Goal: Task Accomplishment & Management: Complete application form

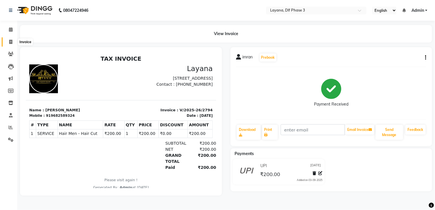
click at [12, 41] on icon at bounding box center [10, 42] width 3 height 4
select select "service"
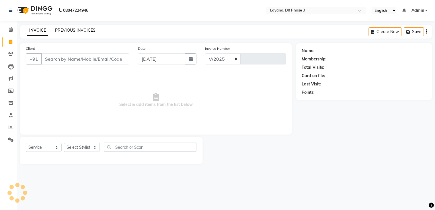
select select "6973"
type input "2795"
click at [53, 58] on input "Client" at bounding box center [85, 58] width 88 height 11
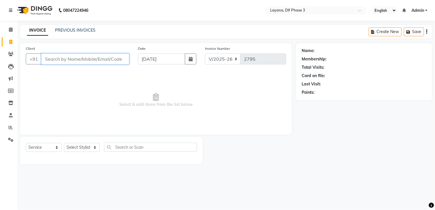
click at [62, 56] on input "Client" at bounding box center [85, 58] width 88 height 11
click at [61, 31] on link "PREVIOUS INVOICES" at bounding box center [75, 30] width 40 height 5
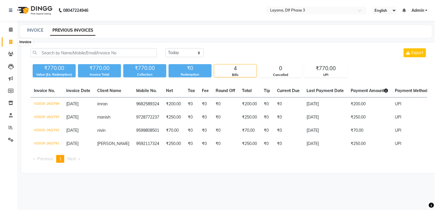
click at [11, 42] on icon at bounding box center [10, 42] width 3 height 4
select select "service"
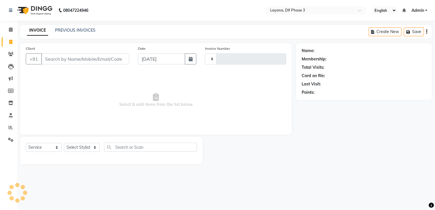
type input "2795"
select select "6973"
click at [56, 56] on input "Client" at bounding box center [85, 58] width 88 height 11
click at [9, 26] on link "Calendar" at bounding box center [9, 29] width 14 height 9
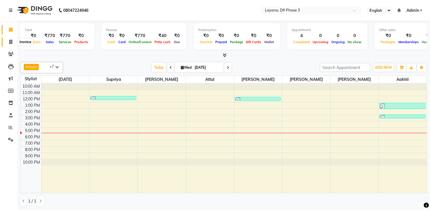
click at [10, 39] on span at bounding box center [11, 42] width 10 height 7
select select "6973"
select select "service"
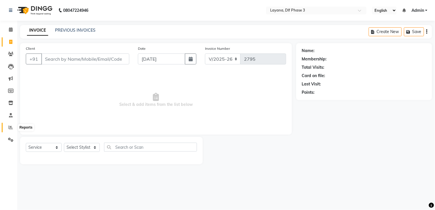
click at [10, 126] on icon at bounding box center [11, 127] width 4 height 4
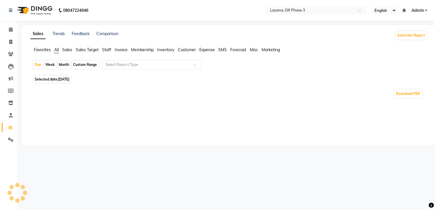
click at [65, 61] on div "Month" at bounding box center [63, 65] width 13 height 8
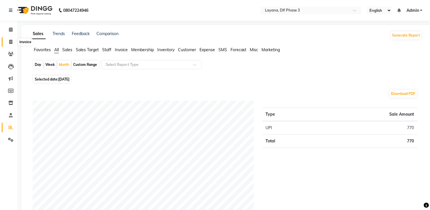
click at [8, 43] on span at bounding box center [11, 42] width 10 height 7
select select "service"
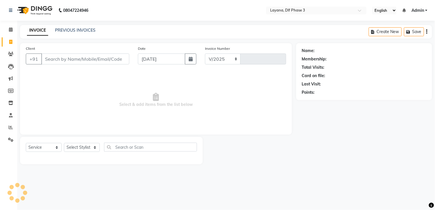
select select "6973"
type input "2795"
click at [51, 59] on input "Client" at bounding box center [85, 58] width 88 height 11
click at [52, 59] on input "Client" at bounding box center [85, 58] width 88 height 11
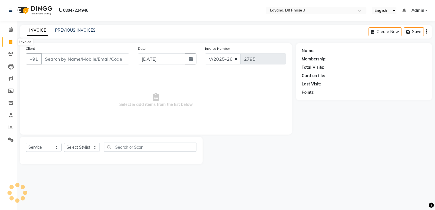
click at [10, 42] on icon at bounding box center [10, 42] width 3 height 4
select select "6973"
select select "service"
click at [51, 57] on input "Client" at bounding box center [85, 58] width 88 height 11
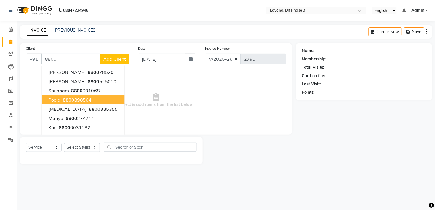
click at [81, 100] on ngb-highlight "8800 898564" at bounding box center [77, 100] width 30 height 6
type input "8800898564"
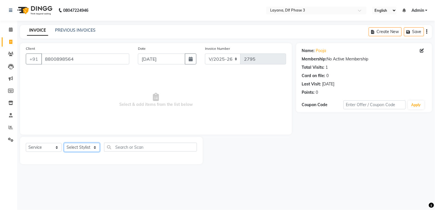
click at [86, 146] on select "Select Stylist Aakhil Attul [PERSON_NAME] [PERSON_NAME][DATE] [PERSON_NAME] [PE…" at bounding box center [82, 147] width 36 height 9
select select "57636"
click at [64, 143] on select "Select Stylist Aakhil Attul [PERSON_NAME] [PERSON_NAME][DATE] [PERSON_NAME] [PE…" at bounding box center [82, 147] width 36 height 9
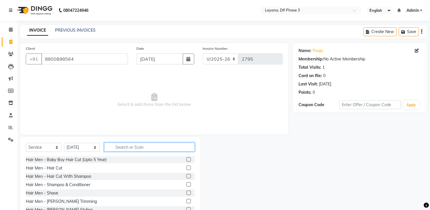
click at [130, 148] on input "text" at bounding box center [149, 146] width 91 height 9
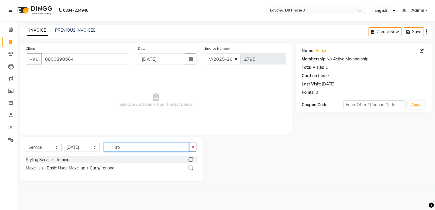
click at [130, 148] on input "iro" at bounding box center [146, 146] width 85 height 9
type input "iro"
click at [190, 160] on label at bounding box center [191, 159] width 4 height 4
click at [190, 160] on input "checkbox" at bounding box center [191, 160] width 4 height 4
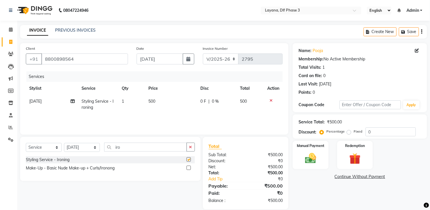
checkbox input "false"
click at [320, 154] on img at bounding box center [310, 158] width 19 height 13
click at [353, 176] on span "UPI" at bounding box center [353, 176] width 9 height 7
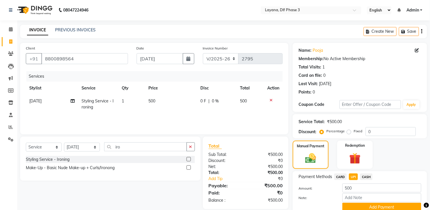
scroll to position [25, 0]
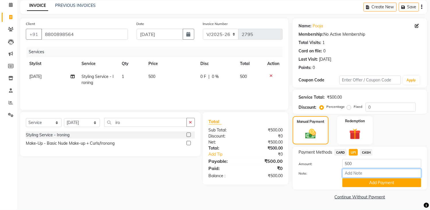
click at [371, 176] on input "Note:" at bounding box center [381, 172] width 79 height 9
click at [371, 180] on button "Add Payment" at bounding box center [381, 182] width 79 height 9
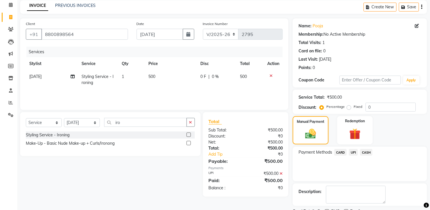
scroll to position [49, 0]
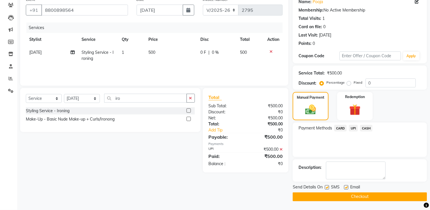
click at [370, 197] on button "Checkout" at bounding box center [360, 196] width 134 height 9
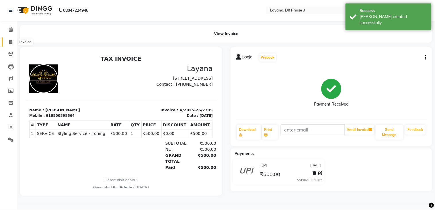
click at [11, 39] on span at bounding box center [11, 42] width 10 height 7
select select "service"
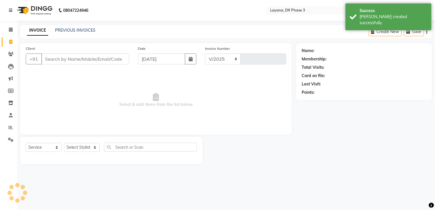
select select "6973"
type input "2796"
click at [45, 56] on input "Client" at bounding box center [85, 58] width 88 height 11
click at [70, 30] on link "PREVIOUS INVOICES" at bounding box center [75, 30] width 40 height 5
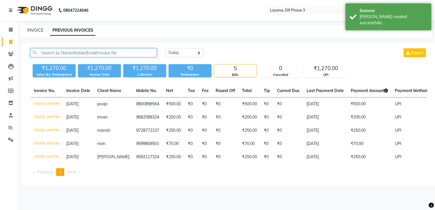
click at [78, 49] on input "text" at bounding box center [93, 52] width 127 height 9
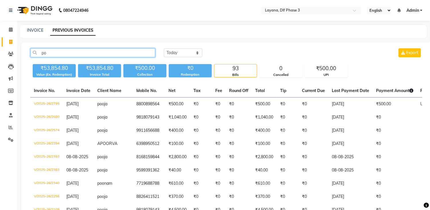
type input "p"
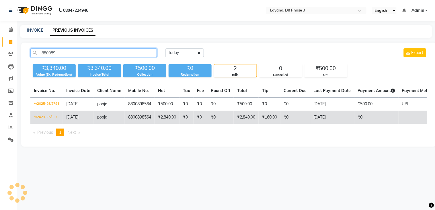
type input "880089"
click at [94, 116] on td "pooja" at bounding box center [109, 116] width 31 height 13
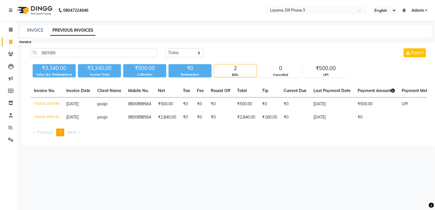
click at [13, 40] on span at bounding box center [11, 42] width 10 height 7
select select "service"
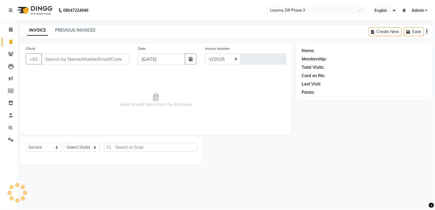
select select "6973"
type input "2796"
click at [51, 59] on input "Client" at bounding box center [85, 58] width 88 height 11
click at [58, 42] on main "INVOICE PREVIOUS INVOICES Create New Save Client +91 Date 03-09-2025 Invoice Nu…" at bounding box center [226, 99] width 418 height 148
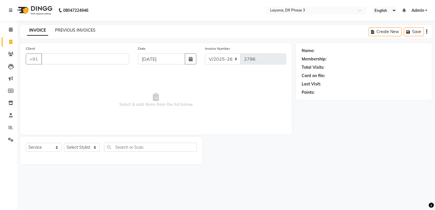
click at [63, 28] on link "PREVIOUS INVOICES" at bounding box center [75, 30] width 40 height 5
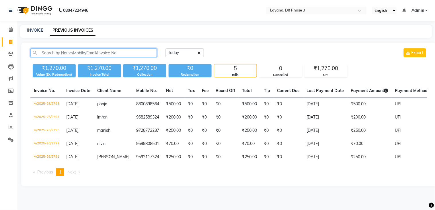
click at [84, 49] on input "text" at bounding box center [93, 52] width 127 height 9
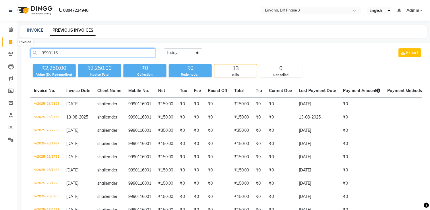
type input "9990116"
click at [9, 40] on icon at bounding box center [10, 42] width 3 height 4
select select "service"
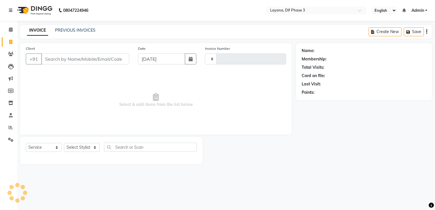
type input "2796"
select select "6973"
click at [51, 56] on input "Client" at bounding box center [85, 58] width 88 height 11
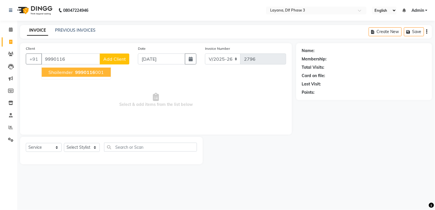
click at [58, 68] on button "shailemder 9990116 001" at bounding box center [76, 71] width 69 height 9
type input "9990116001"
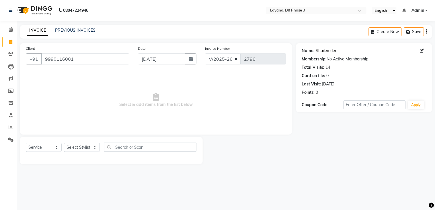
click at [325, 50] on link "Shailemder" at bounding box center [326, 51] width 21 height 6
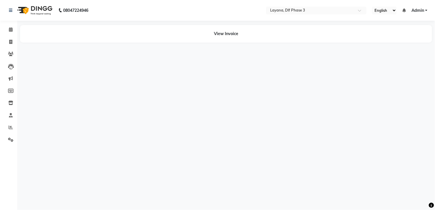
select select "en"
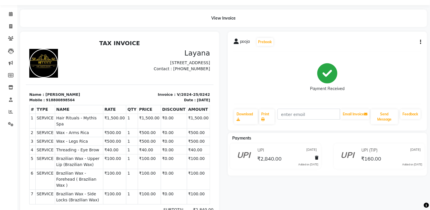
scroll to position [15, 0]
click at [10, 22] on link "Invoice" at bounding box center [9, 26] width 14 height 9
select select "service"
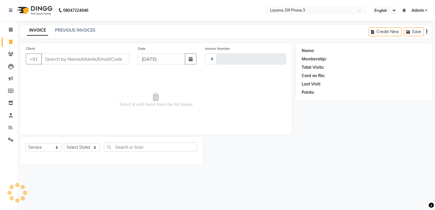
type input "2796"
select select "6973"
click at [54, 61] on input "Client" at bounding box center [85, 58] width 88 height 11
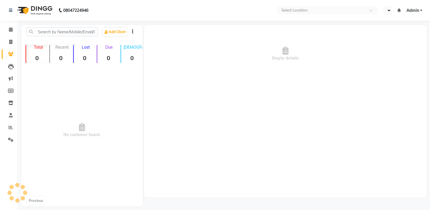
select select "en"
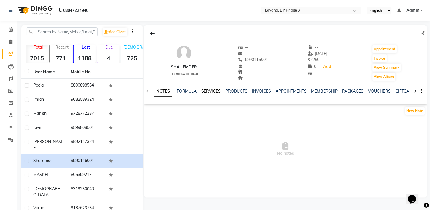
click at [210, 91] on link "SERVICES" at bounding box center [211, 90] width 20 height 5
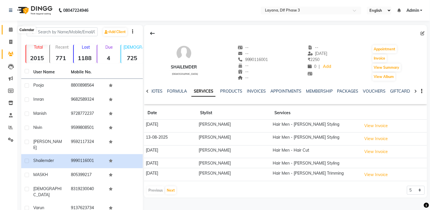
click at [10, 30] on icon at bounding box center [11, 29] width 4 height 4
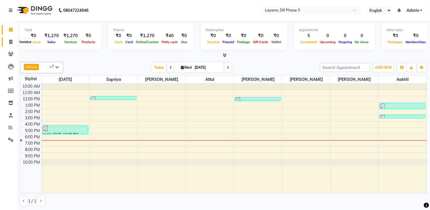
click at [9, 41] on icon at bounding box center [10, 42] width 3 height 4
select select "service"
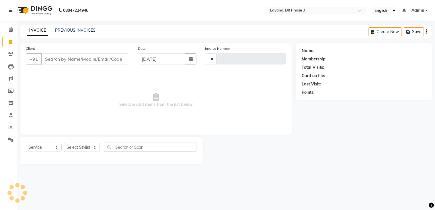
type input "2796"
select select "6973"
click at [70, 59] on input "Client" at bounding box center [85, 58] width 88 height 11
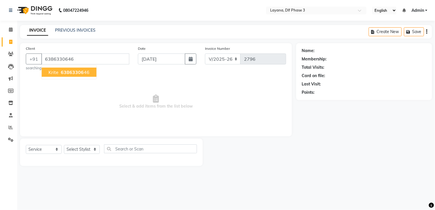
type input "6386330646"
click at [61, 70] on span "6386330646" at bounding box center [75, 72] width 29 height 6
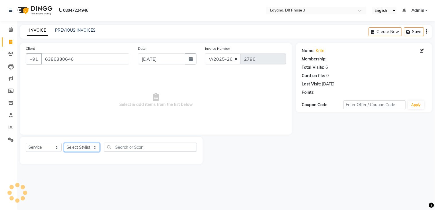
click at [84, 145] on select "Select Stylist Aakhil Attul [PERSON_NAME] [PERSON_NAME][DATE] [PERSON_NAME] [PE…" at bounding box center [82, 147] width 36 height 9
select select "70193"
click at [64, 143] on select "Select Stylist Aakhil Attul [PERSON_NAME] [PERSON_NAME][DATE] [PERSON_NAME] [PE…" at bounding box center [82, 147] width 36 height 9
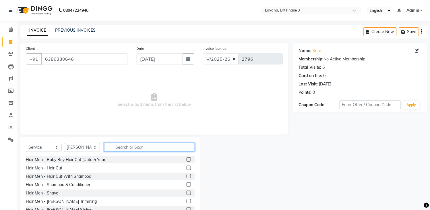
click at [149, 146] on input "text" at bounding box center [149, 146] width 91 height 9
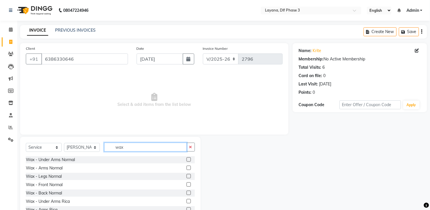
type input "wax"
click at [187, 160] on label at bounding box center [189, 159] width 4 height 4
click at [187, 160] on input "checkbox" at bounding box center [189, 160] width 4 height 4
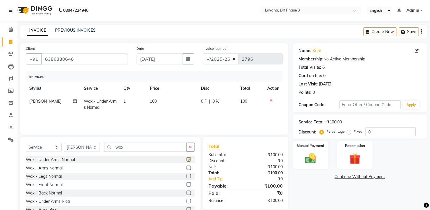
checkbox input "false"
click at [272, 99] on icon at bounding box center [270, 100] width 3 height 4
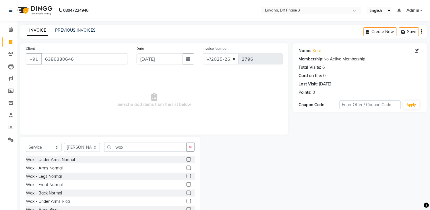
click at [187, 200] on label at bounding box center [189, 201] width 4 height 4
click at [187, 200] on input "checkbox" at bounding box center [189, 201] width 4 height 4
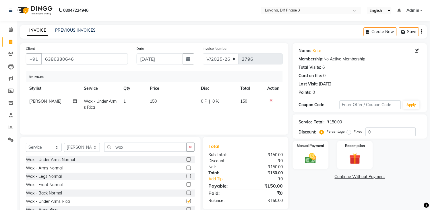
checkbox input "false"
click at [190, 145] on icon "button" at bounding box center [190, 147] width 3 height 4
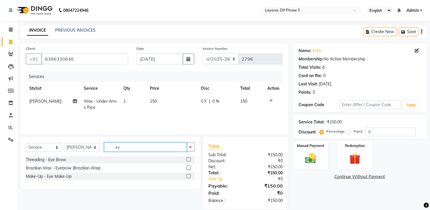
type input "ey"
click at [190, 145] on icon "button" at bounding box center [190, 147] width 3 height 4
type input "ey"
click at [189, 158] on label at bounding box center [189, 159] width 4 height 4
click at [189, 158] on input "checkbox" at bounding box center [189, 160] width 4 height 4
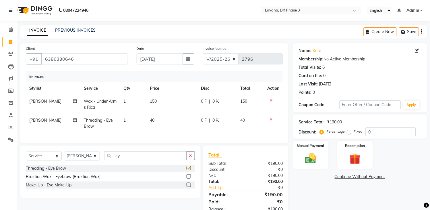
checkbox input "false"
click at [190, 157] on icon "button" at bounding box center [190, 155] width 3 height 4
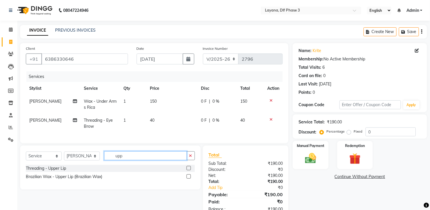
type input "upp"
click at [188, 170] on label at bounding box center [189, 168] width 4 height 4
click at [188, 170] on input "checkbox" at bounding box center [189, 168] width 4 height 4
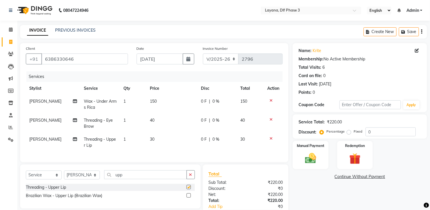
checkbox input "false"
click at [189, 176] on icon "button" at bounding box center [190, 174] width 3 height 4
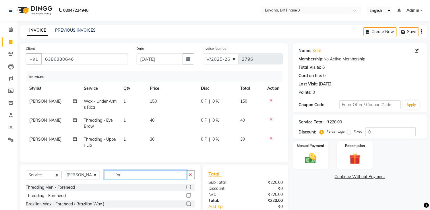
type input "for"
click at [188, 197] on label at bounding box center [189, 195] width 4 height 4
click at [188, 197] on input "checkbox" at bounding box center [189, 195] width 4 height 4
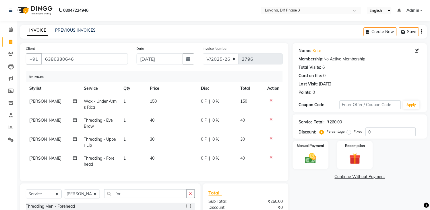
checkbox input "false"
click at [322, 155] on div "Manual Payment" at bounding box center [310, 154] width 37 height 29
click at [353, 176] on span "UPI" at bounding box center [353, 176] width 9 height 7
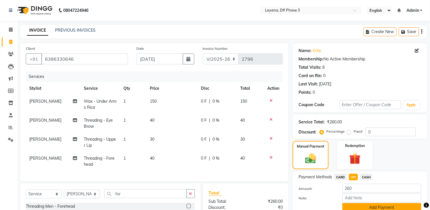
click at [377, 205] on button "Add Payment" at bounding box center [381, 207] width 79 height 9
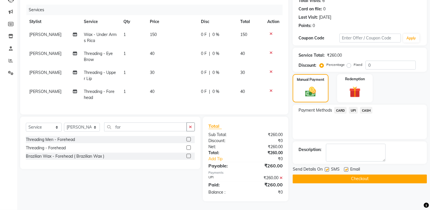
click at [366, 174] on button "Checkout" at bounding box center [360, 178] width 134 height 9
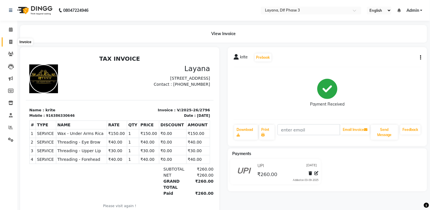
click at [9, 39] on span at bounding box center [11, 42] width 10 height 7
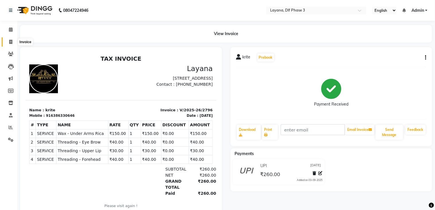
select select "6973"
select select "service"
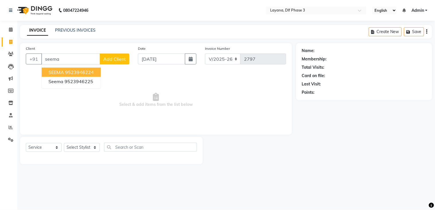
drag, startPoint x: 68, startPoint y: 58, endPoint x: 46, endPoint y: 60, distance: 21.6
click at [46, 60] on input "seema" at bounding box center [70, 58] width 59 height 11
click at [78, 73] on span "96543133" at bounding box center [77, 72] width 23 height 6
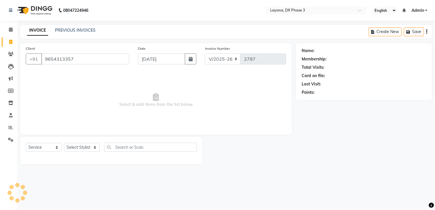
type input "9654313357"
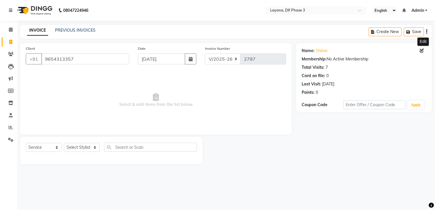
click at [424, 50] on icon at bounding box center [422, 51] width 4 height 4
select select "female"
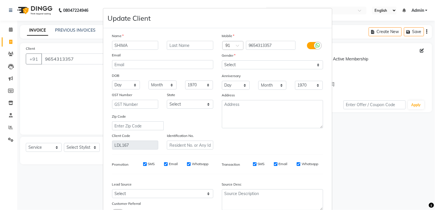
drag, startPoint x: 118, startPoint y: 45, endPoint x: 114, endPoint y: 45, distance: 4.0
click at [114, 45] on input "SHIMA" at bounding box center [135, 45] width 46 height 9
drag, startPoint x: 124, startPoint y: 45, endPoint x: 119, endPoint y: 45, distance: 4.9
click at [119, 45] on input "SeeIMA" at bounding box center [135, 45] width 46 height 9
type input "Seema"
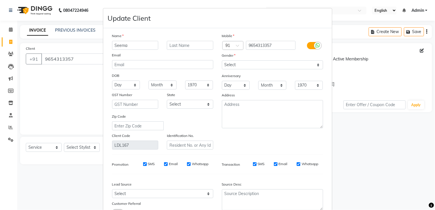
click at [148, 37] on div "Name" at bounding box center [163, 37] width 110 height 8
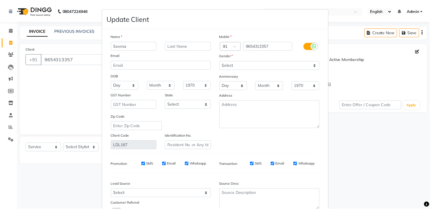
scroll to position [46, 0]
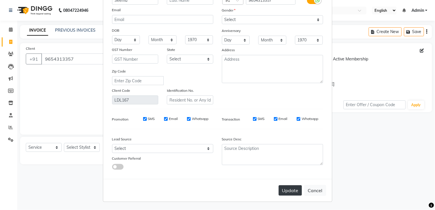
click at [287, 188] on button "Update" at bounding box center [290, 190] width 23 height 10
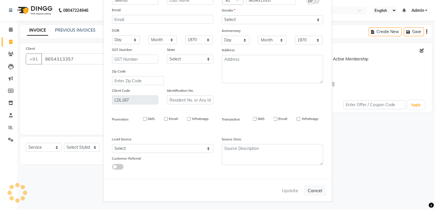
select select
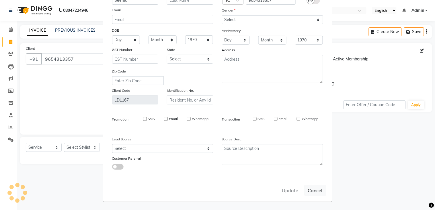
select select
checkbox input "false"
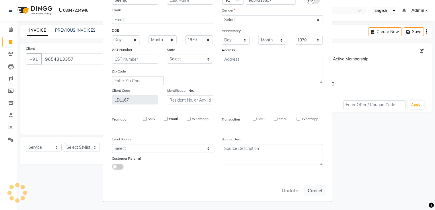
checkbox input "false"
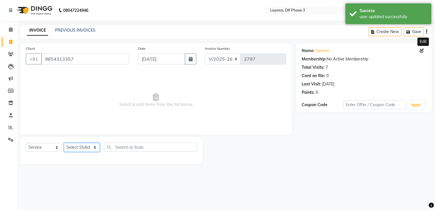
click at [91, 147] on select "Select Stylist Aakhil Attul [PERSON_NAME] [PERSON_NAME][DATE] [PERSON_NAME] [PE…" at bounding box center [82, 147] width 36 height 9
select select "57667"
click at [64, 143] on select "Select Stylist Aakhil Attul [PERSON_NAME] [PERSON_NAME][DATE] [PERSON_NAME] [PE…" at bounding box center [82, 147] width 36 height 9
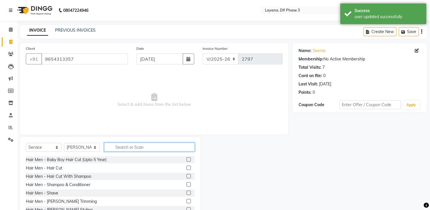
click at [127, 147] on input "text" at bounding box center [149, 146] width 91 height 9
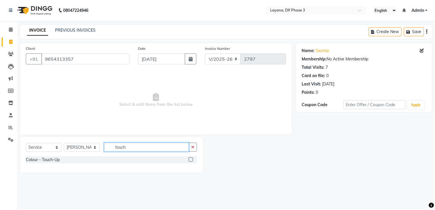
type input "touch"
click at [191, 160] on label at bounding box center [191, 159] width 4 height 4
click at [191, 160] on input "checkbox" at bounding box center [191, 160] width 4 height 4
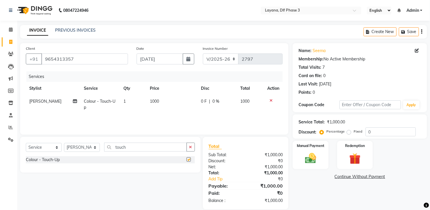
checkbox input "false"
click at [203, 103] on span "0 F" at bounding box center [204, 101] width 6 height 6
select select "57667"
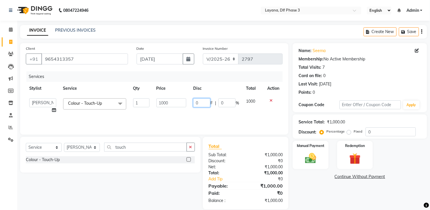
drag, startPoint x: 204, startPoint y: 101, endPoint x: 182, endPoint y: 102, distance: 22.7
click at [182, 102] on tr "Aakhil Attul Gopal das kamal Kartik keshav sanjana Shadab supriya Colour - Touc…" at bounding box center [154, 106] width 257 height 22
type input "200"
click at [194, 115] on div "Services Stylist Service Qty Price Disc Total Action Aakhil Attul Gopal das kam…" at bounding box center [154, 99] width 257 height 57
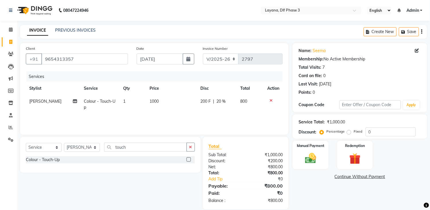
click at [330, 152] on div "Manual Payment Redemption" at bounding box center [359, 155] width 143 height 28
click at [319, 154] on img at bounding box center [310, 158] width 19 height 13
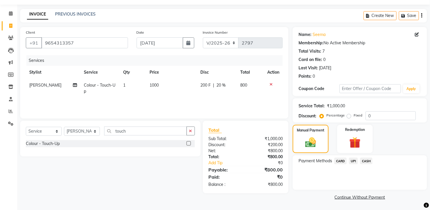
click at [352, 162] on span "UPI" at bounding box center [353, 160] width 9 height 7
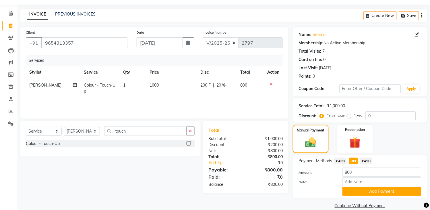
scroll to position [25, 0]
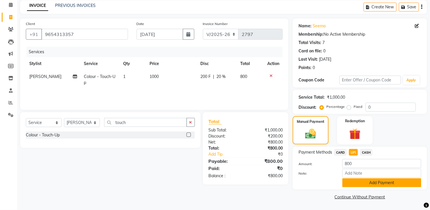
click at [395, 186] on button "Add Payment" at bounding box center [381, 182] width 79 height 9
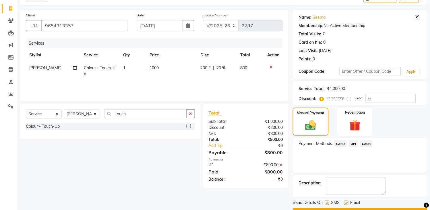
scroll to position [49, 0]
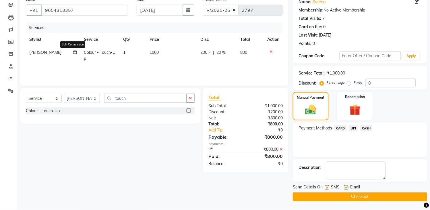
click at [73, 53] on icon at bounding box center [75, 52] width 4 height 4
select select "57667"
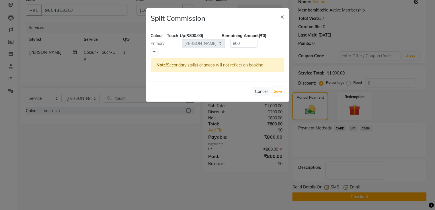
click at [154, 53] on icon at bounding box center [154, 51] width 3 height 3
type input "400"
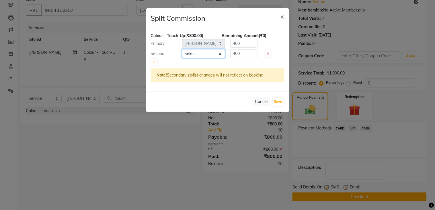
click at [208, 52] on select "Select Aakhil Attul Gopal das kamal Kartik keshav sanjana Shadab supriya" at bounding box center [203, 53] width 43 height 9
select select "57636"
click at [182, 49] on select "Select Aakhil Attul Gopal das kamal Kartik keshav sanjana Shadab supriya" at bounding box center [203, 53] width 43 height 9
click at [279, 100] on button "Save" at bounding box center [278, 102] width 11 height 8
select select "Select"
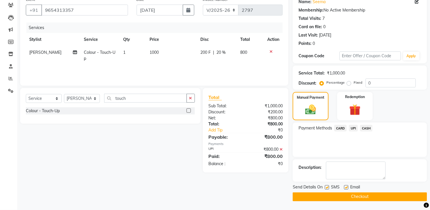
click at [345, 196] on button "Checkout" at bounding box center [360, 196] width 134 height 9
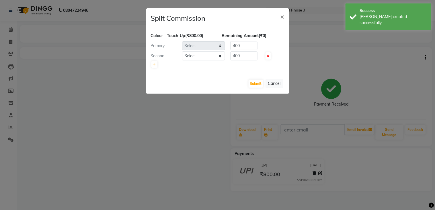
select select "57667"
select select "57636"
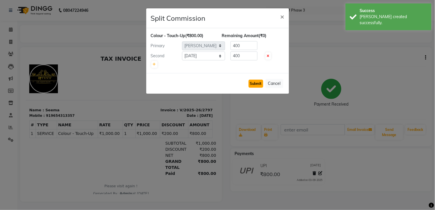
click at [256, 83] on button "Submit" at bounding box center [256, 84] width 15 height 8
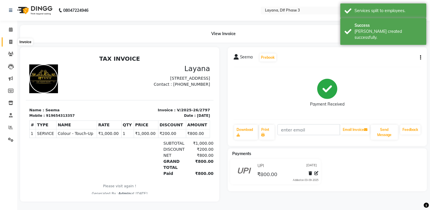
click at [7, 40] on span at bounding box center [11, 42] width 10 height 7
select select "service"
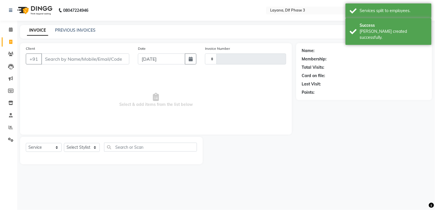
type input "2798"
select select "6973"
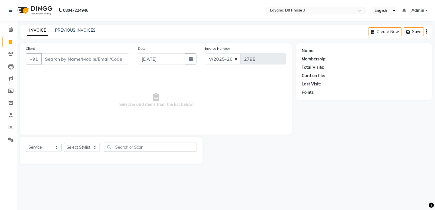
click at [70, 59] on input "Client" at bounding box center [85, 58] width 88 height 11
click at [61, 59] on input "Client" at bounding box center [85, 58] width 88 height 11
click at [49, 60] on input "Client" at bounding box center [85, 58] width 88 height 11
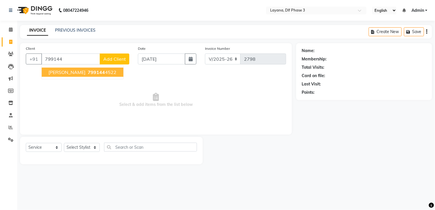
click at [91, 73] on ngb-highlight "799144 4522" at bounding box center [102, 72] width 30 height 6
type input "7991444522"
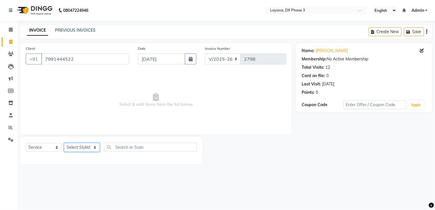
click at [88, 148] on select "Select Stylist Aakhil Attul [PERSON_NAME] [PERSON_NAME][DATE] [PERSON_NAME] [PE…" at bounding box center [82, 147] width 36 height 9
select select "57637"
click at [64, 143] on select "Select Stylist Aakhil Attul [PERSON_NAME] [PERSON_NAME][DATE] [PERSON_NAME] [PE…" at bounding box center [82, 147] width 36 height 9
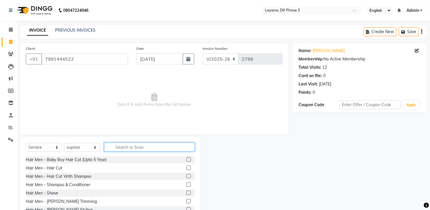
click at [119, 150] on input "text" at bounding box center [149, 146] width 91 height 9
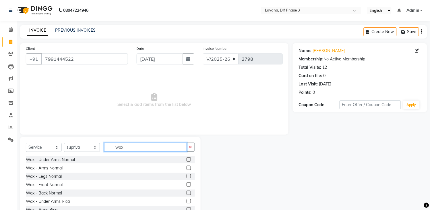
scroll to position [20, 0]
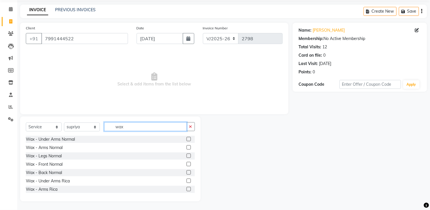
type input "wax"
click at [187, 179] on label at bounding box center [189, 180] width 4 height 4
click at [187, 179] on input "checkbox" at bounding box center [189, 181] width 4 height 4
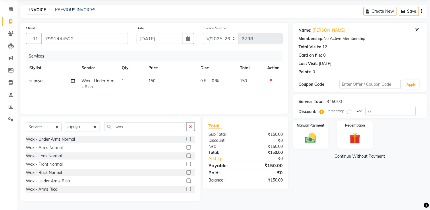
checkbox input "false"
click at [187, 189] on label at bounding box center [189, 189] width 4 height 4
click at [187, 189] on input "checkbox" at bounding box center [189, 189] width 4 height 4
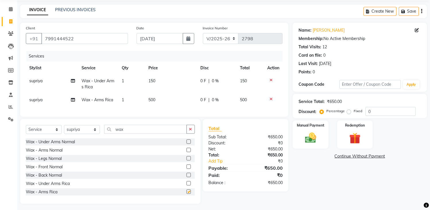
checkbox input "false"
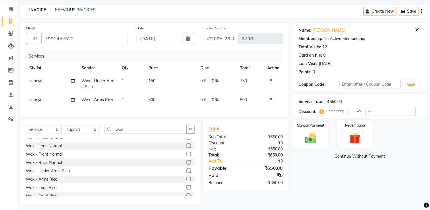
scroll to position [15, 0]
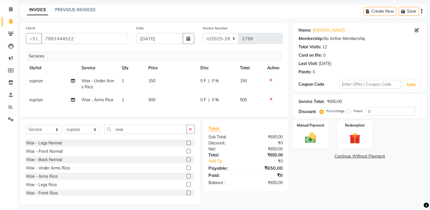
click at [187, 186] on label at bounding box center [189, 184] width 4 height 4
click at [187, 186] on input "checkbox" at bounding box center [189, 185] width 4 height 4
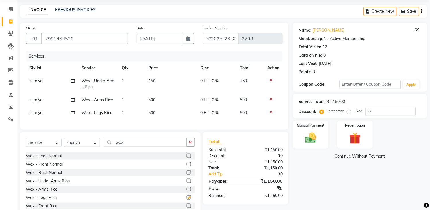
checkbox input "false"
click at [191, 144] on icon "button" at bounding box center [190, 142] width 3 height 4
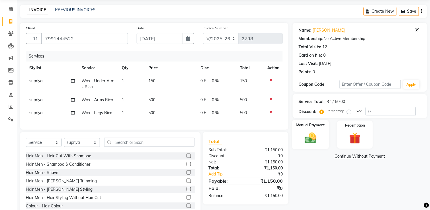
click at [322, 137] on div "Manual Payment" at bounding box center [310, 134] width 37 height 29
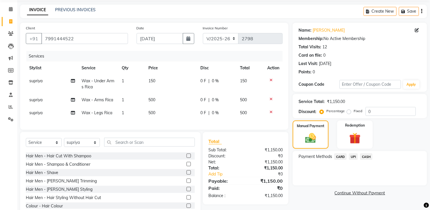
click at [352, 155] on span "UPI" at bounding box center [353, 156] width 9 height 7
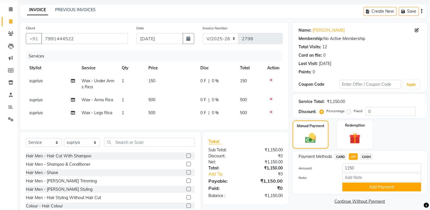
click at [367, 156] on span "CASH" at bounding box center [366, 156] width 12 height 7
click at [383, 183] on button "Add Payment" at bounding box center [381, 186] width 79 height 9
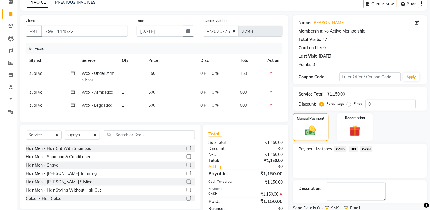
scroll to position [49, 0]
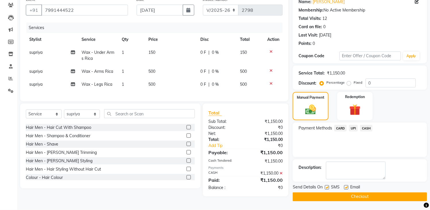
click at [360, 195] on button "Checkout" at bounding box center [360, 196] width 134 height 9
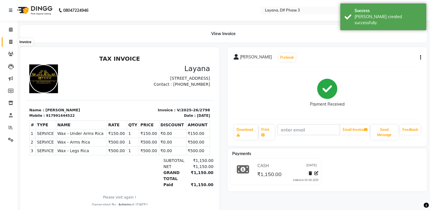
click at [12, 40] on span at bounding box center [11, 42] width 10 height 7
select select "service"
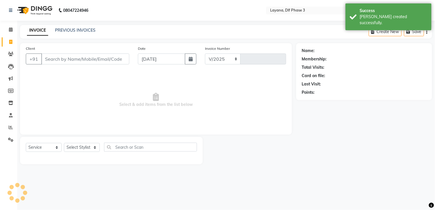
select select "6973"
type input "2799"
click at [60, 62] on input "Client" at bounding box center [85, 58] width 88 height 11
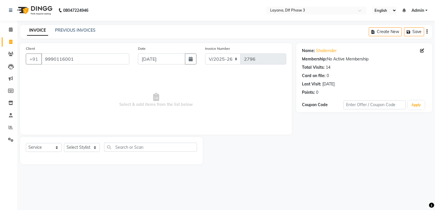
select select "6973"
select select "service"
click at [9, 28] on icon at bounding box center [11, 29] width 4 height 4
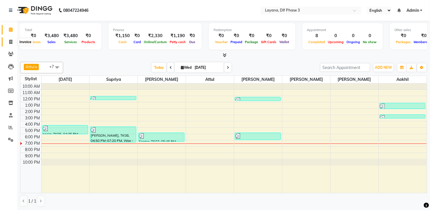
click at [7, 40] on span at bounding box center [11, 42] width 10 height 7
select select "service"
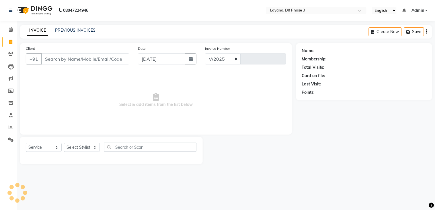
select select "6973"
type input "2799"
click at [50, 57] on input "Client" at bounding box center [85, 58] width 88 height 11
click at [55, 62] on input "Client" at bounding box center [85, 58] width 88 height 11
click at [53, 60] on input "Client" at bounding box center [85, 58] width 88 height 11
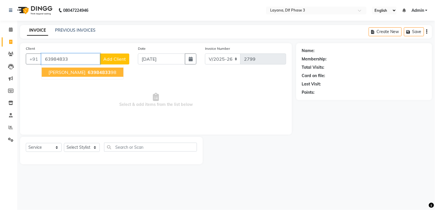
click at [87, 73] on ngb-highlight "63984833 98" at bounding box center [102, 72] width 30 height 6
type input "6398483398"
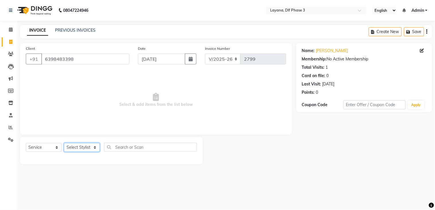
click at [85, 146] on select "Select Stylist Aakhil Attul [PERSON_NAME] [PERSON_NAME][DATE] [PERSON_NAME] [PE…" at bounding box center [82, 147] width 36 height 9
click at [64, 143] on select "Select Stylist Aakhil Attul [PERSON_NAME] [PERSON_NAME][DATE] [PERSON_NAME] [PE…" at bounding box center [82, 147] width 36 height 9
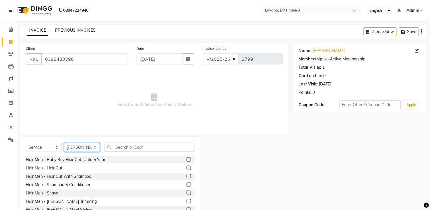
click at [86, 145] on select "Select Stylist Aakhil Attul [PERSON_NAME] [PERSON_NAME][DATE] [PERSON_NAME] [PE…" at bounding box center [82, 147] width 36 height 9
select select "74482"
click at [64, 143] on select "Select Stylist Aakhil Attul [PERSON_NAME] [PERSON_NAME][DATE] [PERSON_NAME] [PE…" at bounding box center [82, 147] width 36 height 9
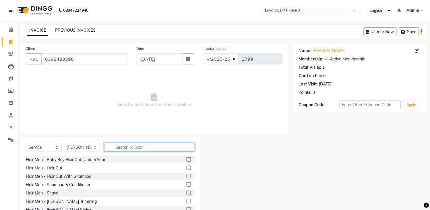
click at [142, 149] on input "text" at bounding box center [149, 146] width 91 height 9
click at [150, 145] on input "text" at bounding box center [149, 146] width 91 height 9
type input "hair cut"
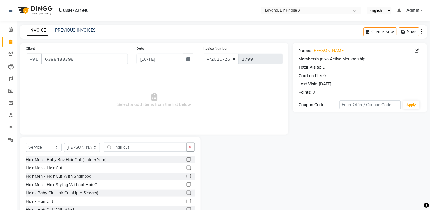
click at [187, 201] on label at bounding box center [189, 201] width 4 height 4
click at [187, 201] on input "checkbox" at bounding box center [189, 201] width 4 height 4
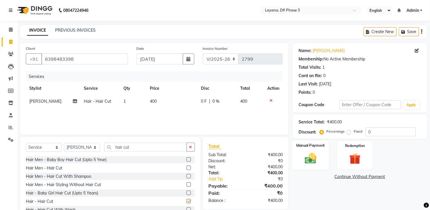
checkbox input "false"
click at [310, 159] on img at bounding box center [310, 158] width 19 height 13
click at [357, 179] on span "UPI" at bounding box center [353, 176] width 9 height 7
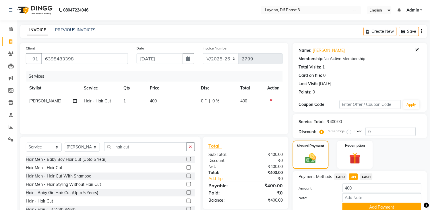
scroll to position [25, 0]
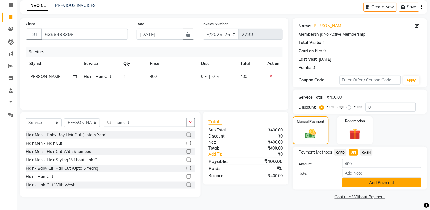
click at [397, 181] on button "Add Payment" at bounding box center [381, 182] width 79 height 9
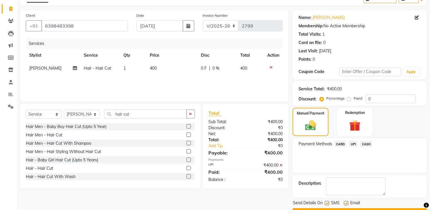
scroll to position [38, 0]
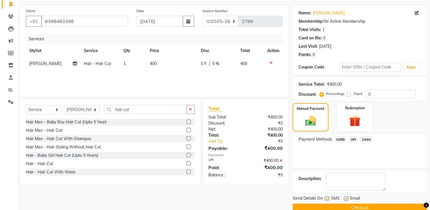
click at [365, 206] on button "Checkout" at bounding box center [360, 207] width 134 height 9
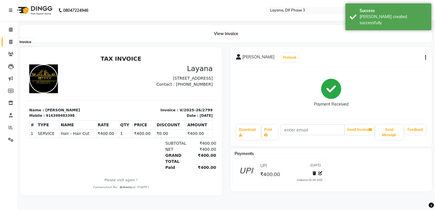
click at [11, 42] on icon at bounding box center [10, 42] width 3 height 4
select select "service"
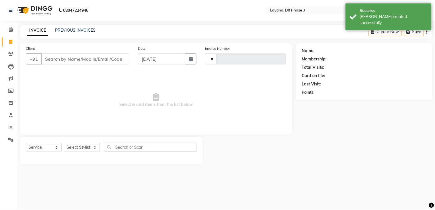
type input "2800"
select select "6973"
click at [44, 59] on input "Client" at bounding box center [85, 58] width 88 height 11
click at [84, 53] on input "Client" at bounding box center [85, 58] width 88 height 11
